Goal: Find specific page/section: Find specific page/section

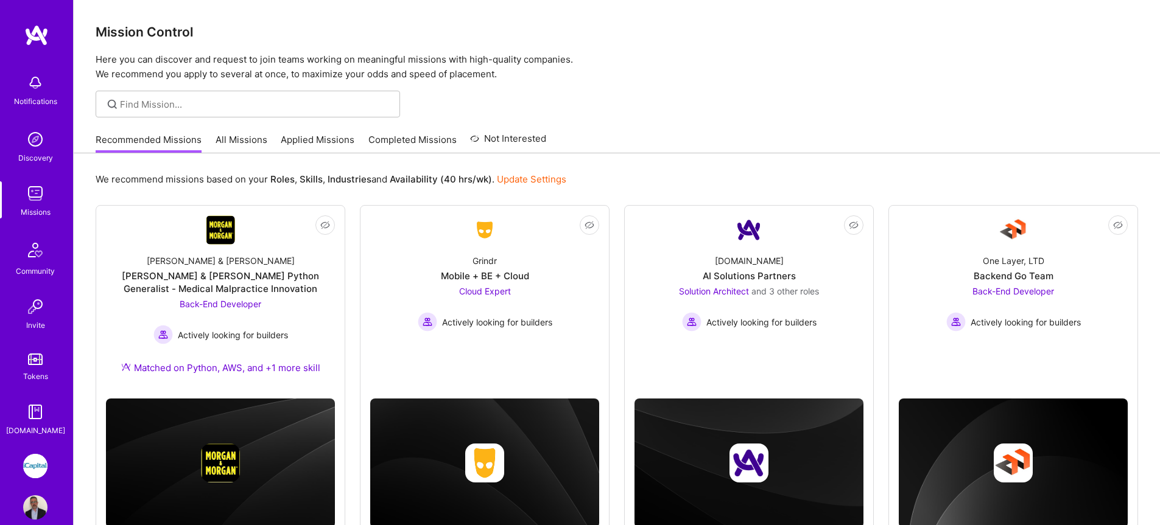
click at [229, 142] on link "All Missions" at bounding box center [242, 143] width 52 height 20
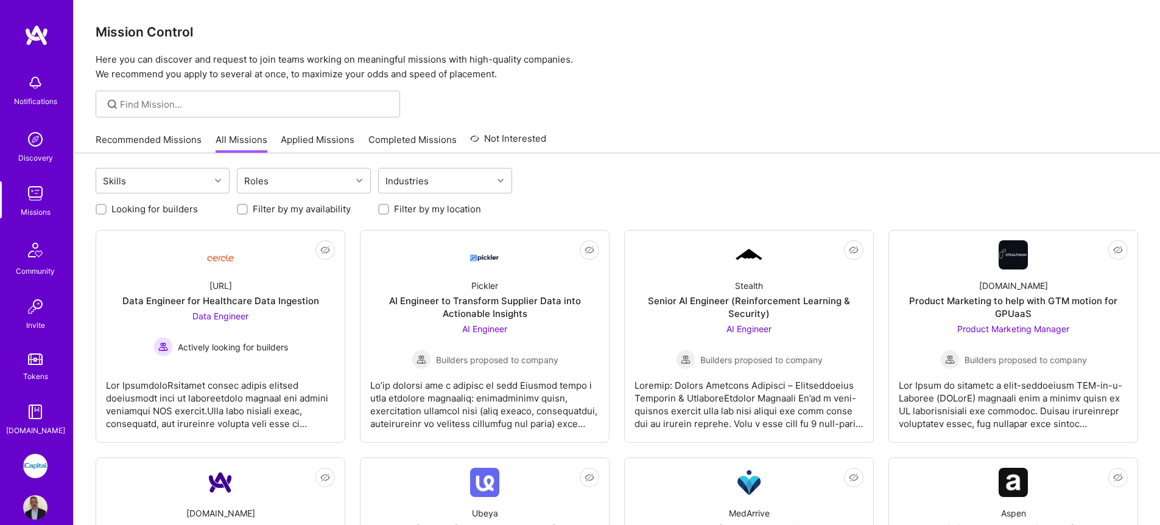
click at [289, 152] on link "Applied Missions" at bounding box center [318, 143] width 74 height 20
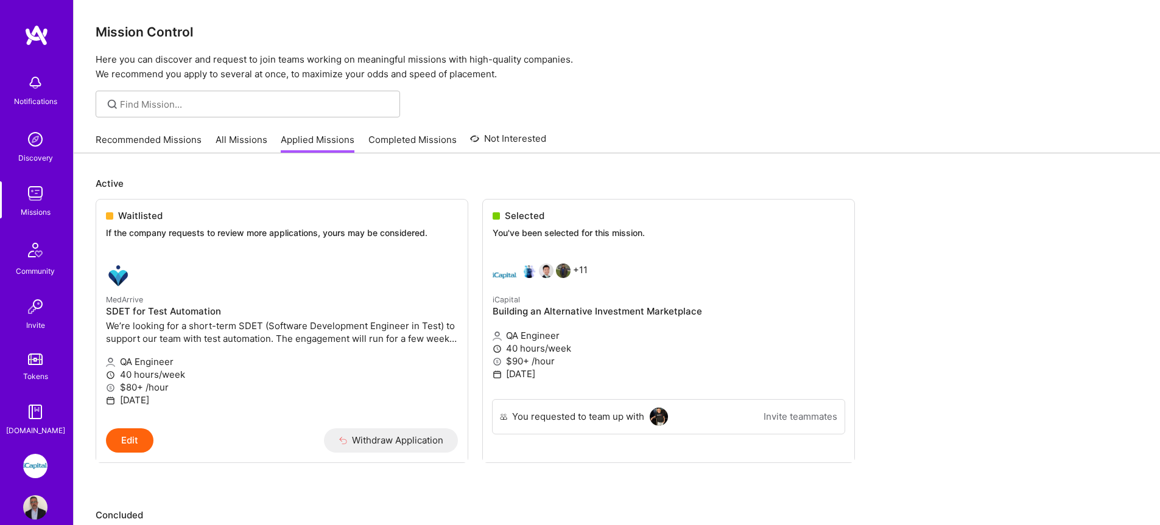
click at [34, 190] on img at bounding box center [35, 193] width 24 height 24
